Goal: Task Accomplishment & Management: Manage account settings

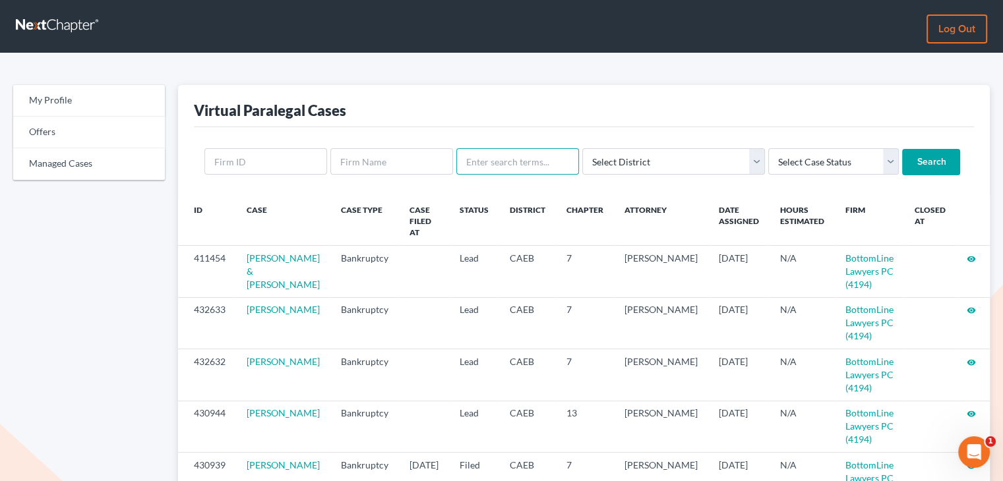
click at [538, 162] on input "text" at bounding box center [517, 161] width 123 height 26
type input "biel"
click at [902, 166] on input "Search" at bounding box center [931, 162] width 58 height 26
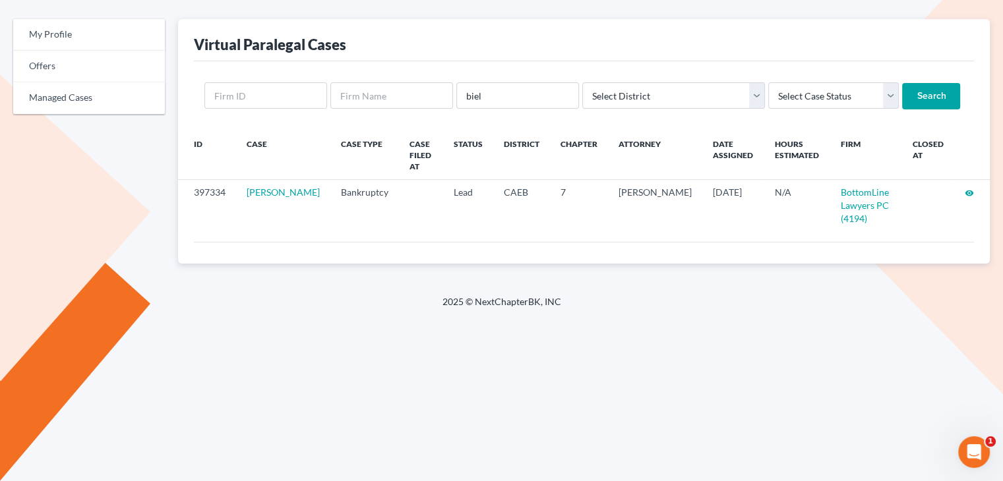
scroll to position [71, 0]
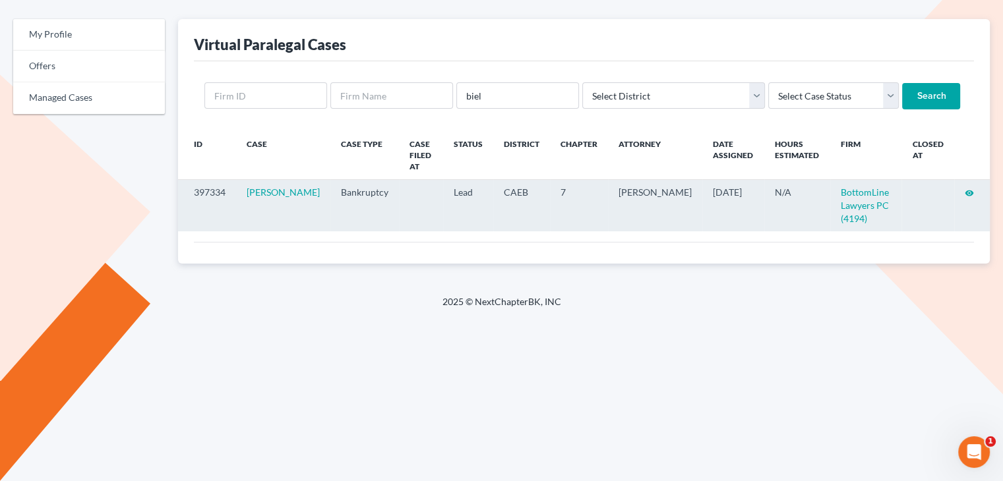
click at [969, 189] on icon "visibility" at bounding box center [969, 193] width 9 height 9
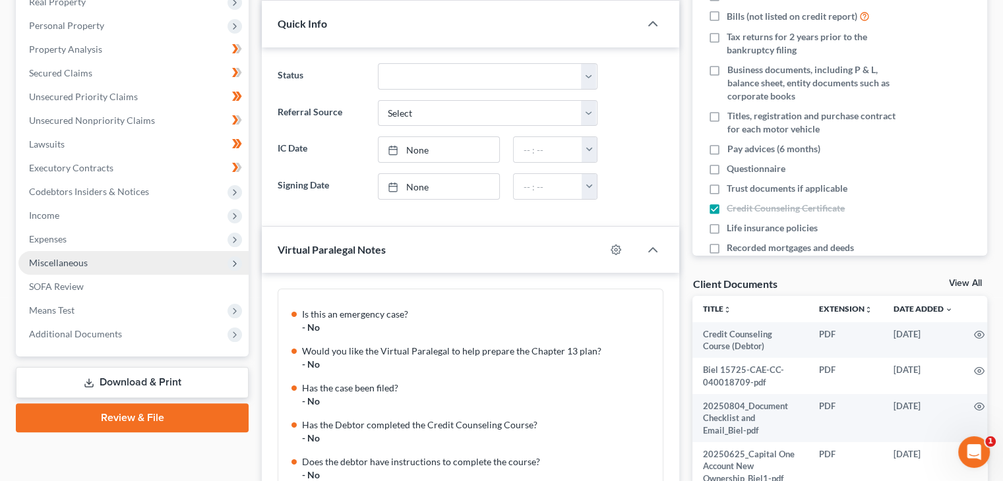
scroll to position [264, 0]
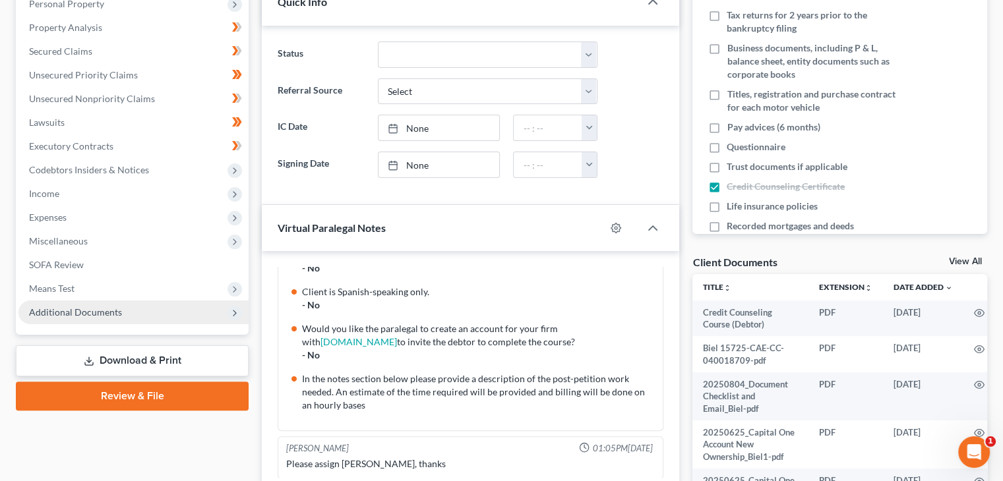
click at [100, 317] on span "Additional Documents" at bounding box center [75, 312] width 93 height 11
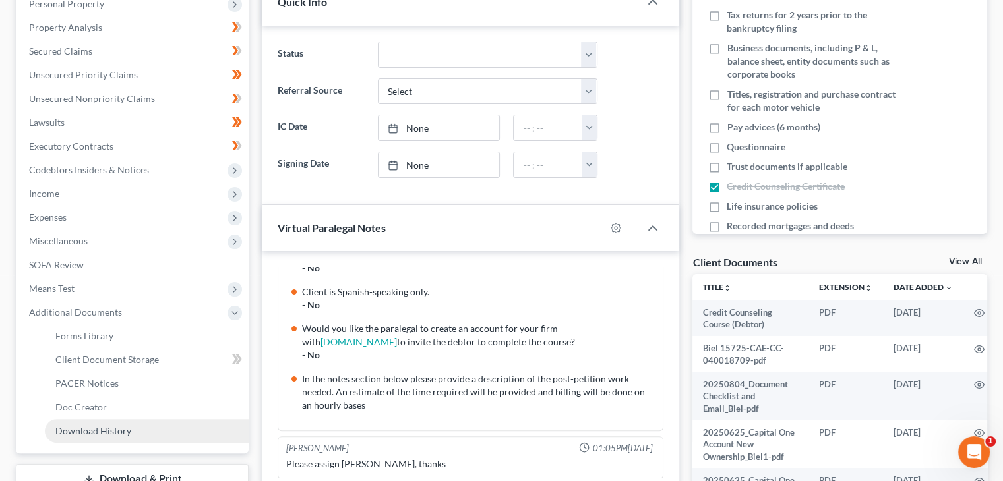
click at [96, 431] on span "Download History" at bounding box center [93, 430] width 76 height 11
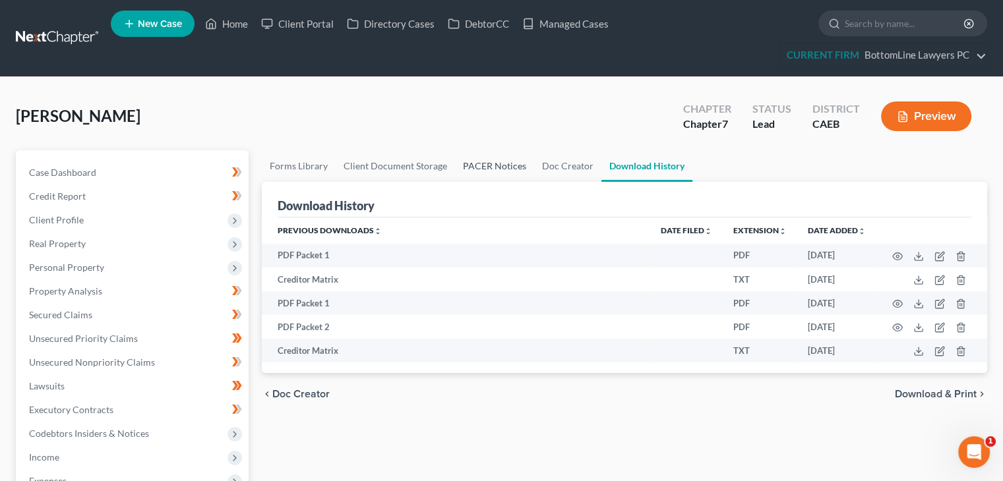
click at [495, 154] on link "PACER Notices" at bounding box center [494, 166] width 79 height 32
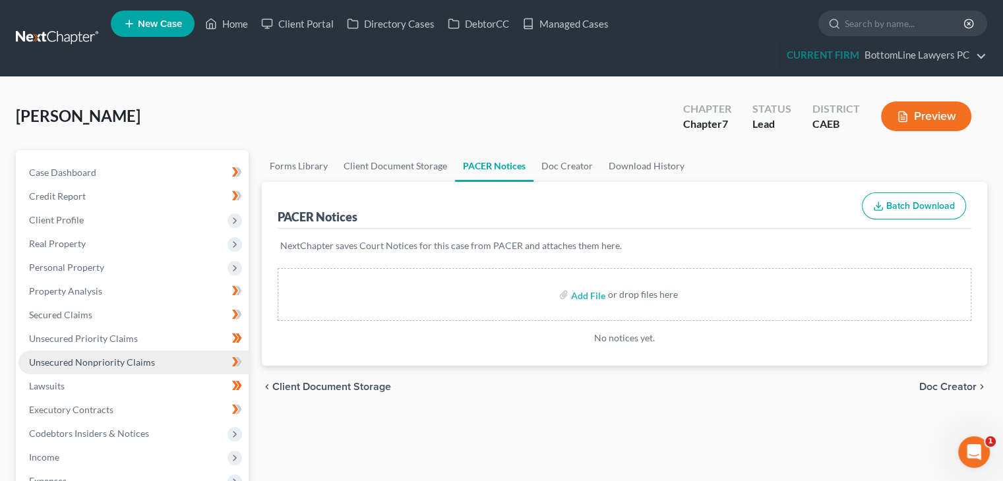
click at [118, 369] on link "Unsecured Nonpriority Claims" at bounding box center [133, 363] width 230 height 24
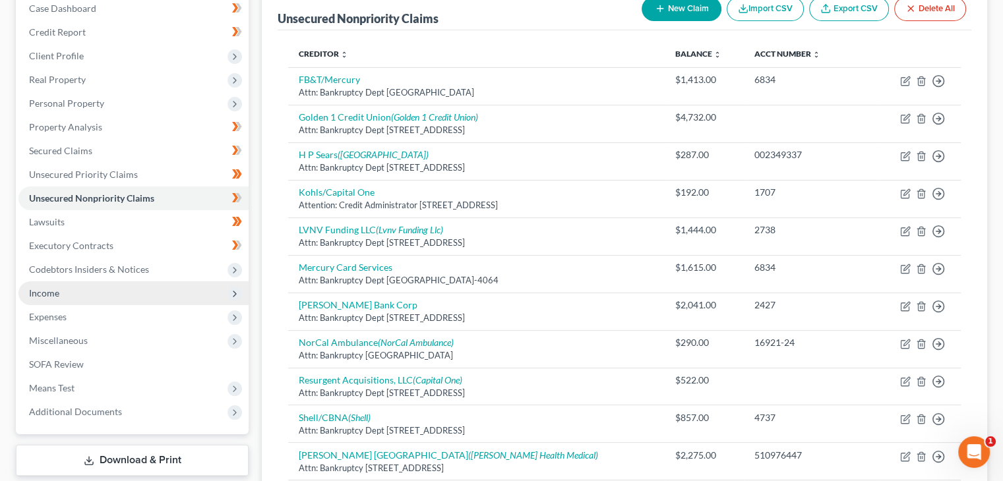
scroll to position [161, 0]
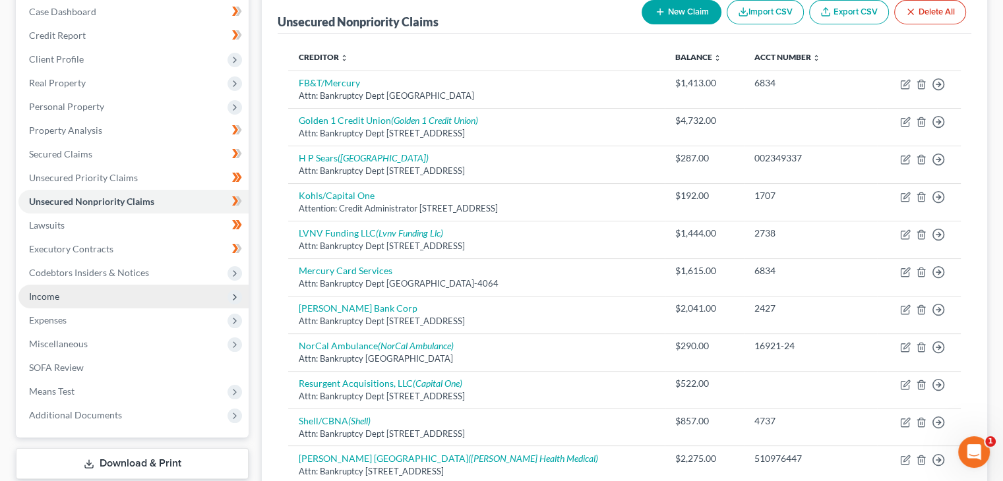
click at [75, 296] on span "Income" at bounding box center [133, 297] width 230 height 24
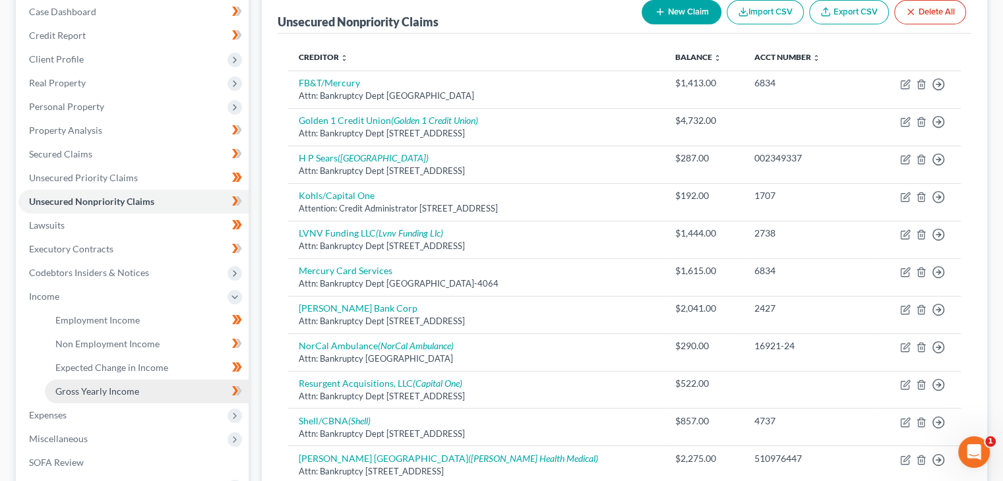
click at [97, 392] on span "Gross Yearly Income" at bounding box center [97, 391] width 84 height 11
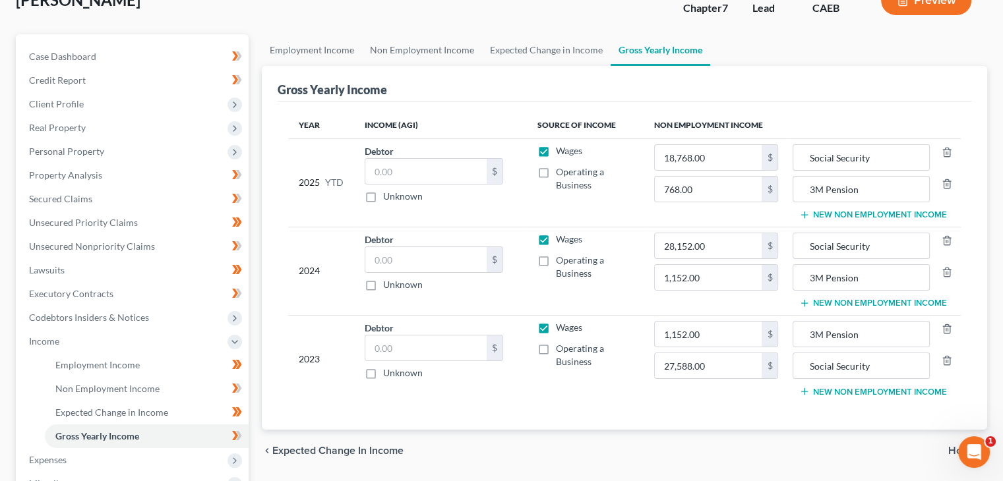
scroll to position [132, 0]
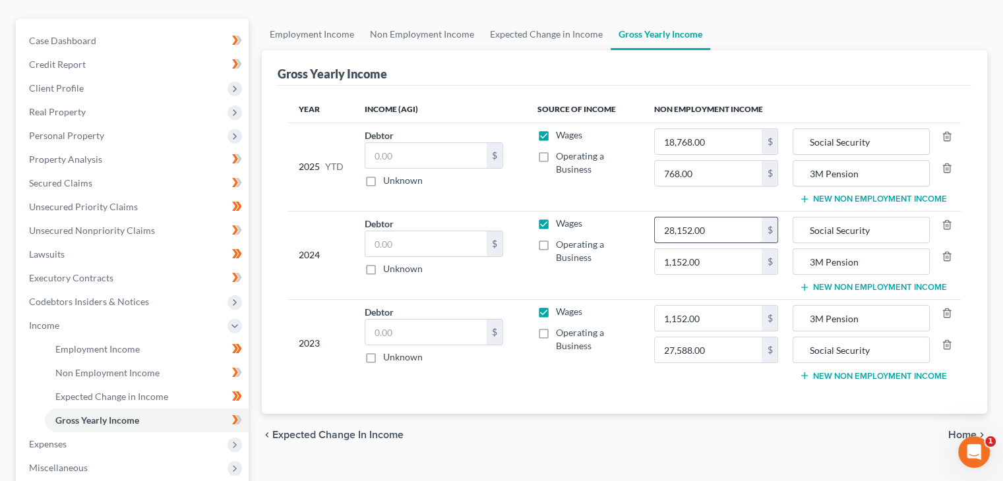
click at [681, 231] on input "28,152.00" at bounding box center [708, 230] width 107 height 25
click at [681, 229] on input "28,152.00" at bounding box center [708, 230] width 107 height 25
click at [688, 230] on input "2,856.00" at bounding box center [708, 230] width 107 height 25
type input "28,568.00"
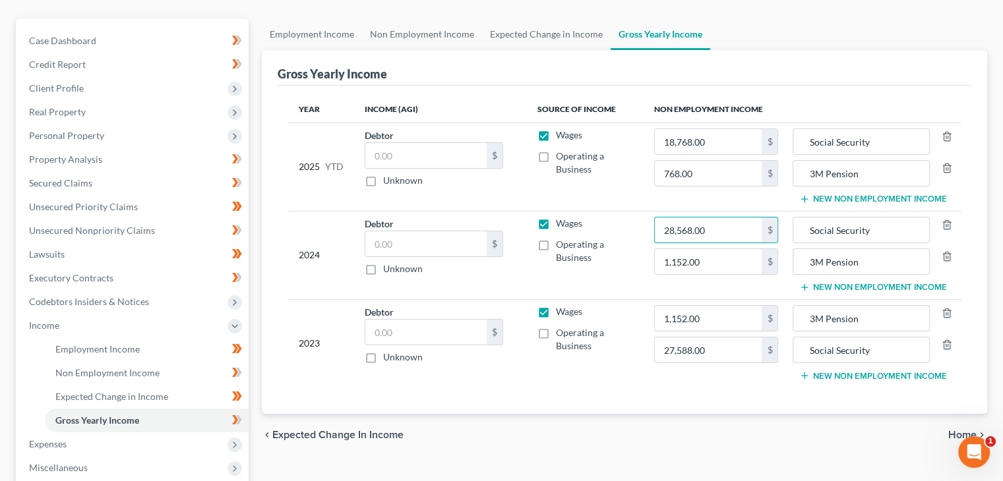
click at [956, 430] on span "Home" at bounding box center [962, 435] width 28 height 11
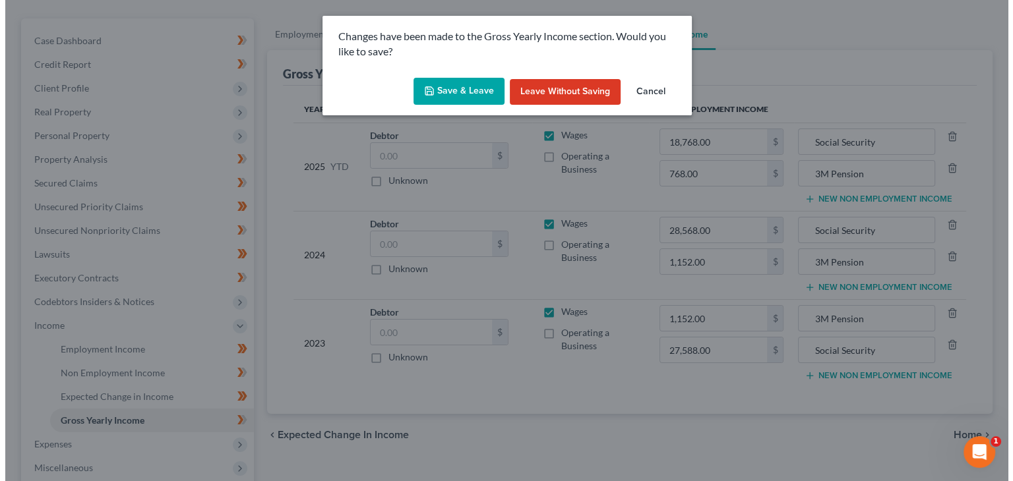
scroll to position [108, 0]
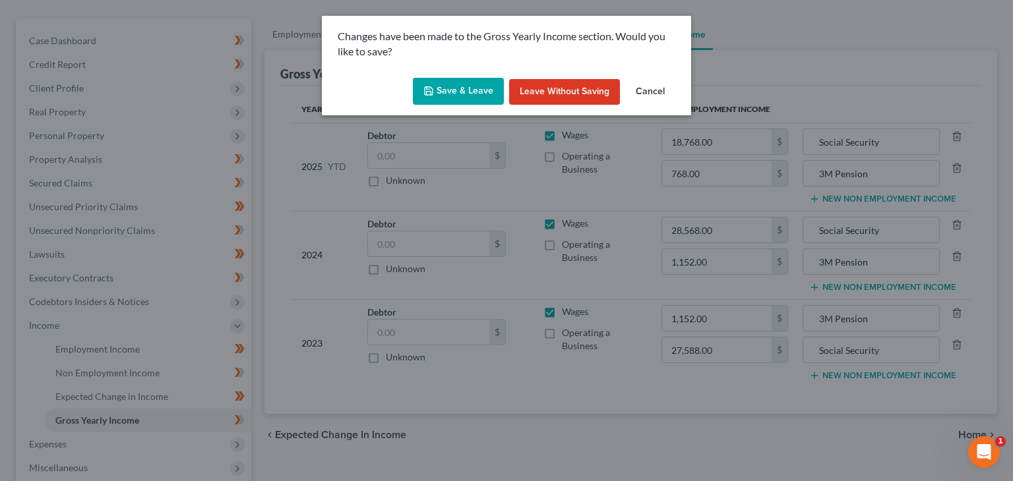
click at [467, 100] on button "Save & Leave" at bounding box center [458, 92] width 91 height 28
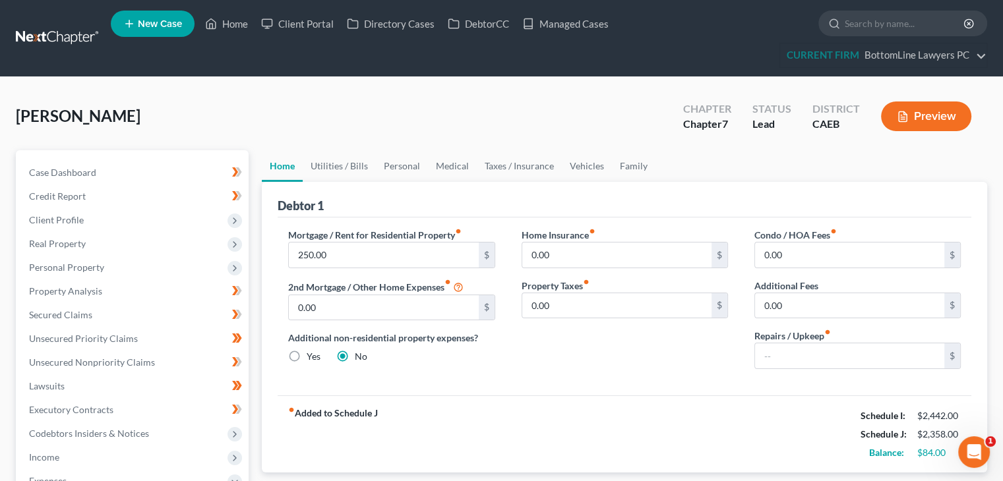
click at [665, 97] on div "Biel, Eleanor Upgraded Chapter Chapter 7 Status Lead District CAEB Preview" at bounding box center [501, 121] width 971 height 57
click at [959, 354] on div "$" at bounding box center [952, 356] width 16 height 25
